Goal: Transaction & Acquisition: Subscribe to service/newsletter

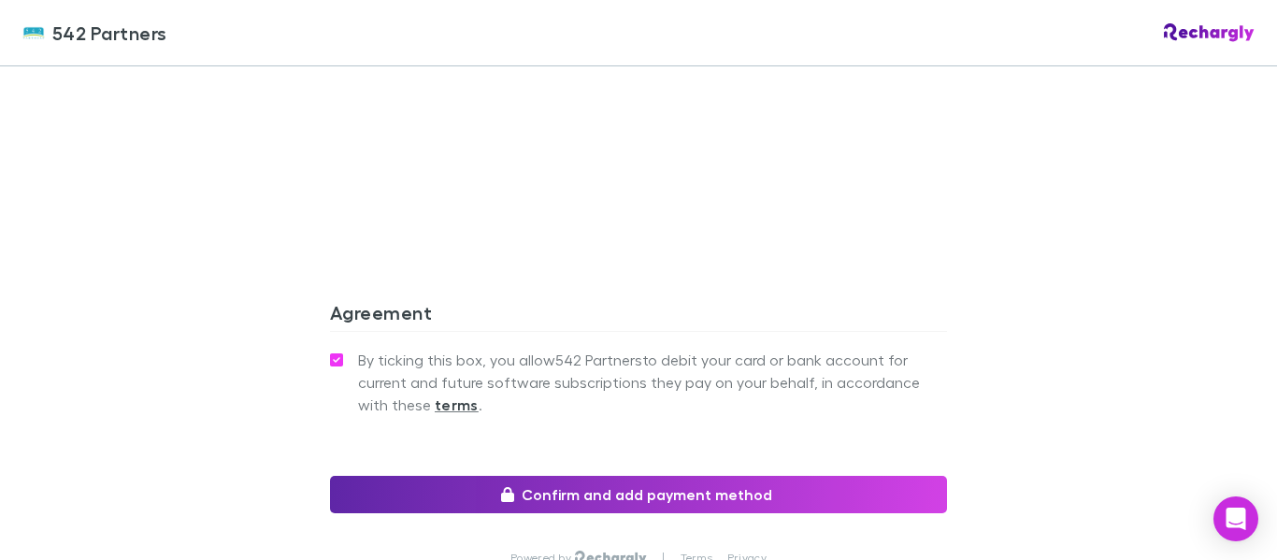
scroll to position [1712, 0]
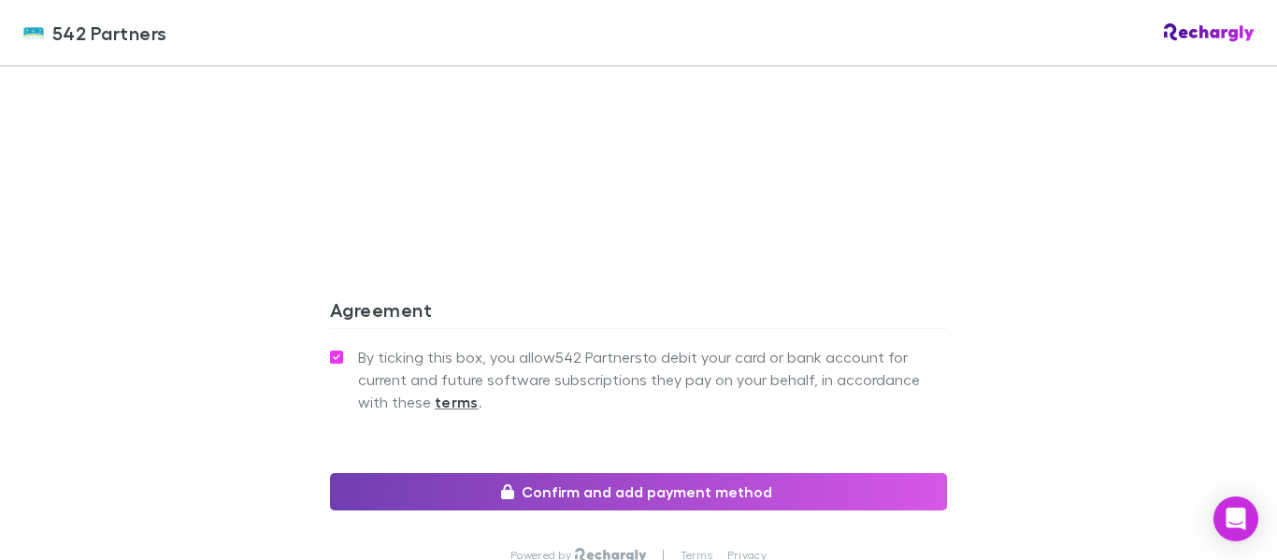
click at [465, 473] on button "Confirm and add payment method" at bounding box center [638, 491] width 617 height 37
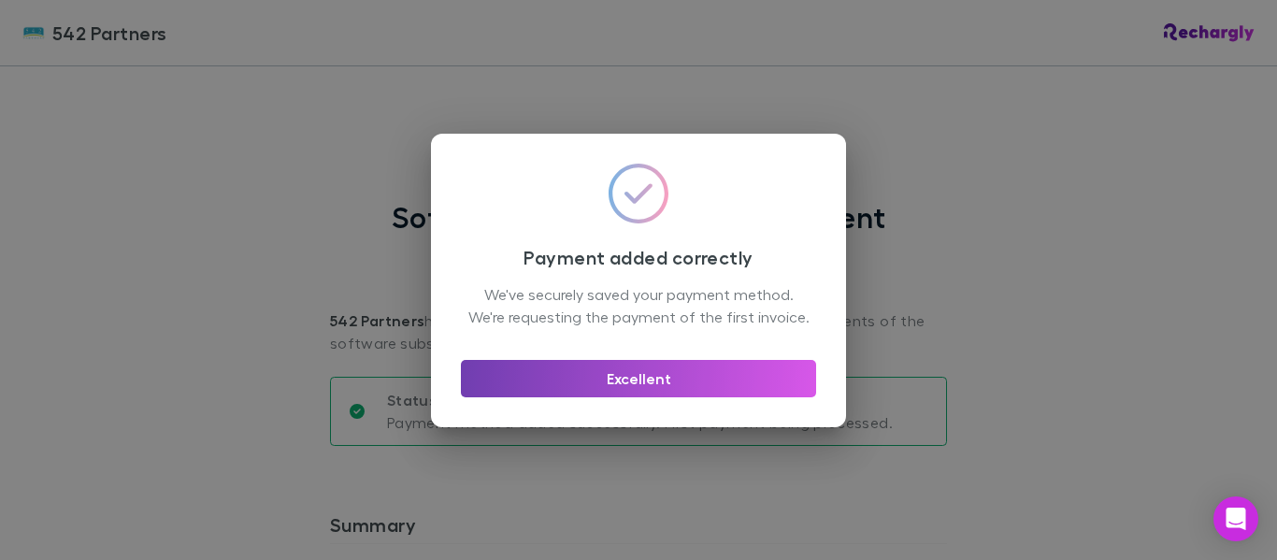
click at [654, 385] on button "Excellent" at bounding box center [638, 378] width 355 height 37
